Goal: Consume media (video, audio)

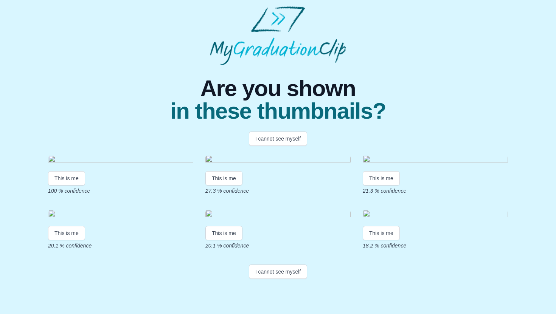
scroll to position [36, 0]
click at [62, 186] on button "This is me" at bounding box center [66, 178] width 37 height 14
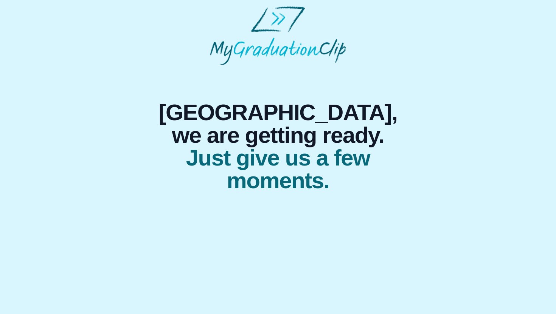
scroll to position [0, 0]
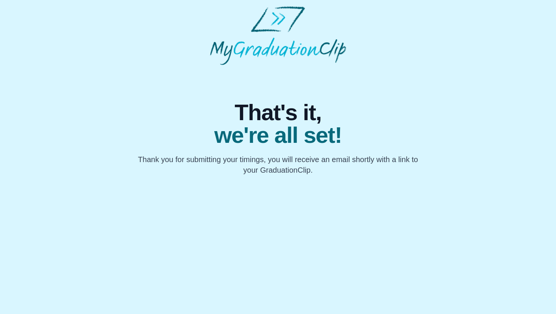
click at [110, 181] on html "That's it, we're all set! Thank you for submitting your timings, you will recei…" at bounding box center [278, 90] width 556 height 181
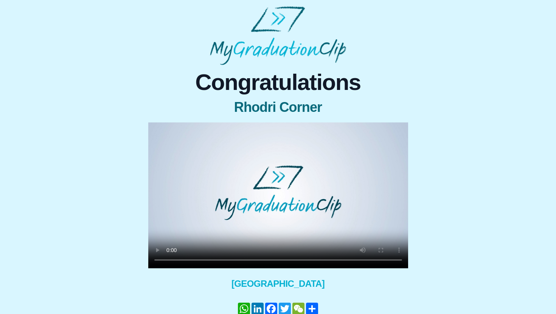
click at [182, 206] on video at bounding box center [278, 196] width 260 height 146
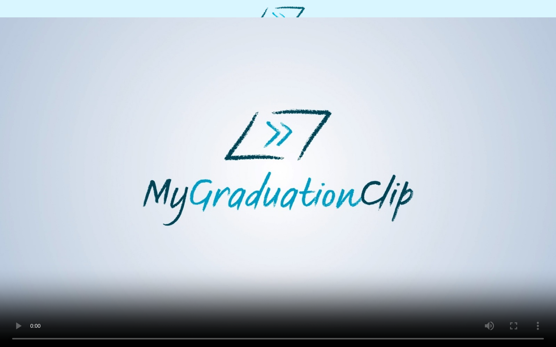
click at [350, 270] on video at bounding box center [278, 173] width 556 height 347
click at [342, 264] on video at bounding box center [278, 173] width 556 height 347
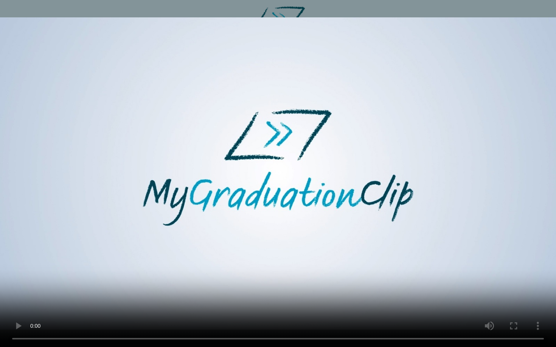
click at [295, 306] on video at bounding box center [278, 173] width 556 height 347
click at [288, 290] on video at bounding box center [278, 173] width 556 height 347
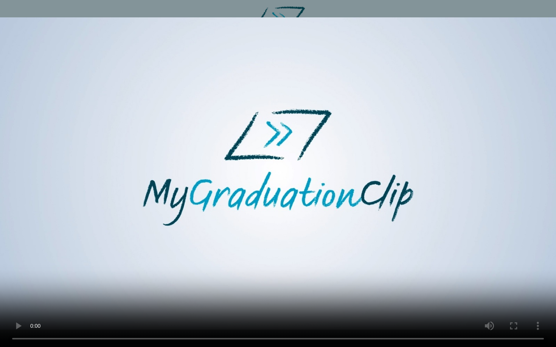
click at [277, 269] on video at bounding box center [278, 173] width 556 height 347
click at [76, 282] on video at bounding box center [278, 173] width 556 height 347
click at [433, 274] on video at bounding box center [278, 173] width 556 height 347
click at [133, 277] on video at bounding box center [278, 173] width 556 height 347
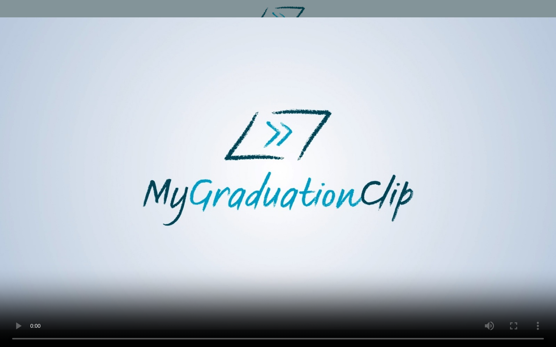
click at [133, 276] on video at bounding box center [278, 173] width 556 height 347
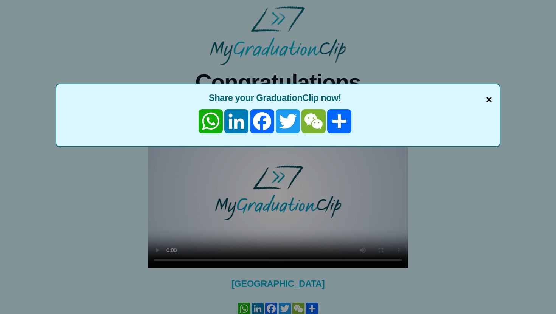
click at [490, 98] on span "×" at bounding box center [489, 100] width 6 height 16
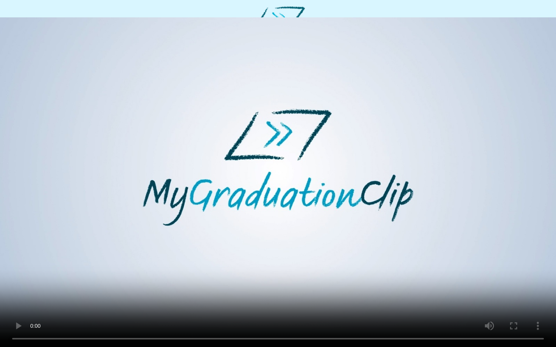
click at [320, 302] on video at bounding box center [278, 173] width 556 height 347
